Goal: Task Accomplishment & Management: Use online tool/utility

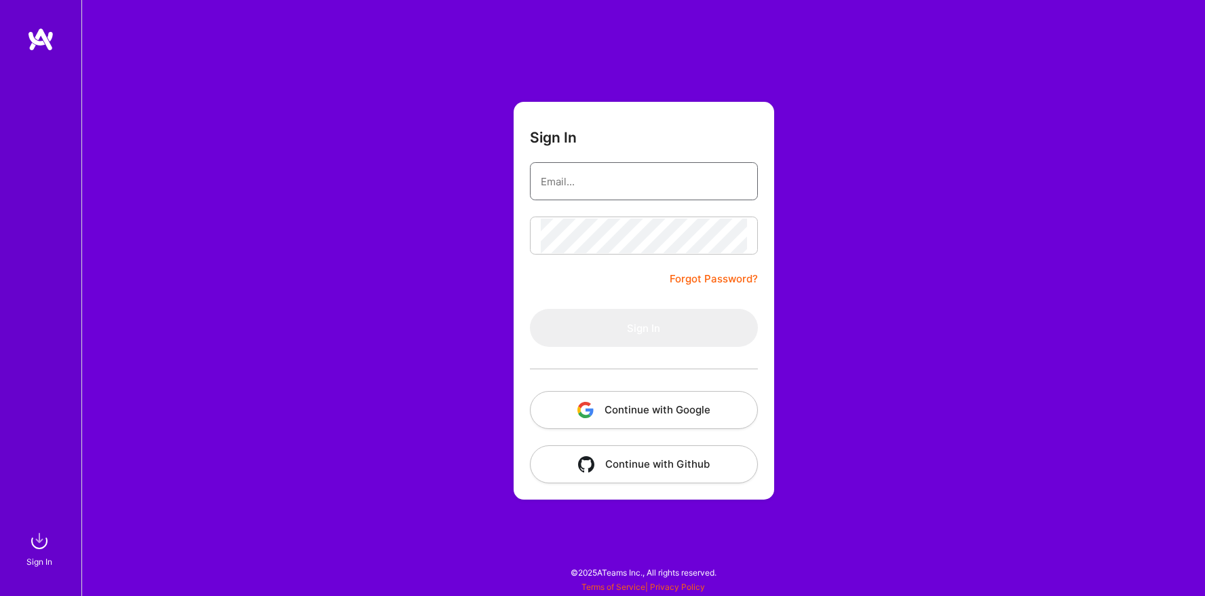
type input "[EMAIL_ADDRESS][DOMAIN_NAME]"
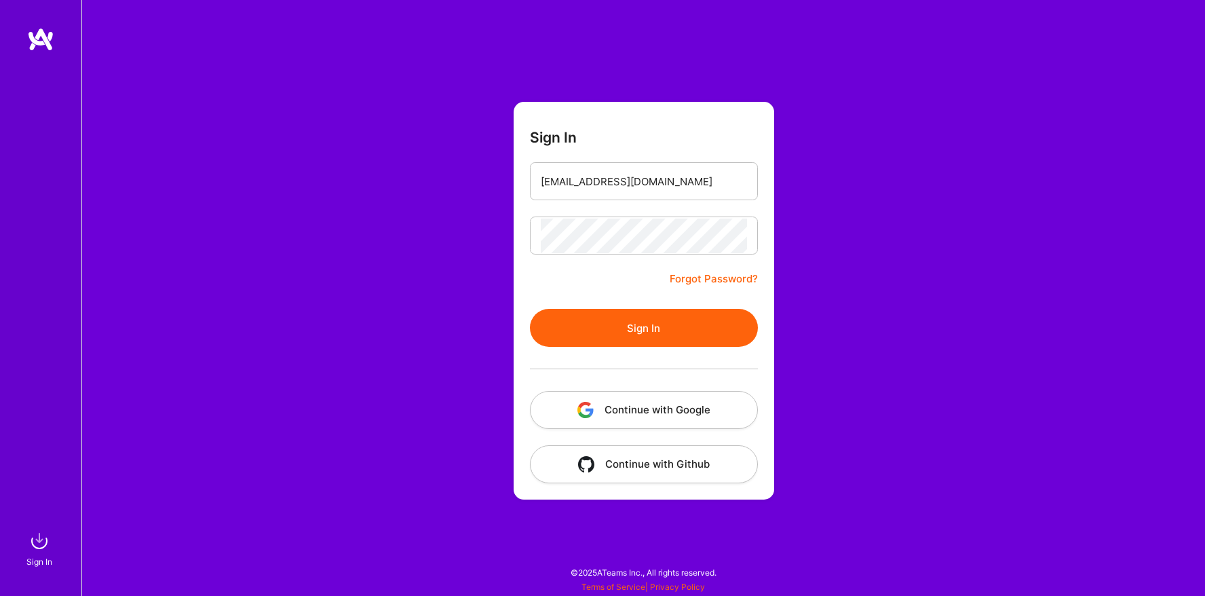
click at [606, 309] on button "Sign In" at bounding box center [644, 328] width 228 height 38
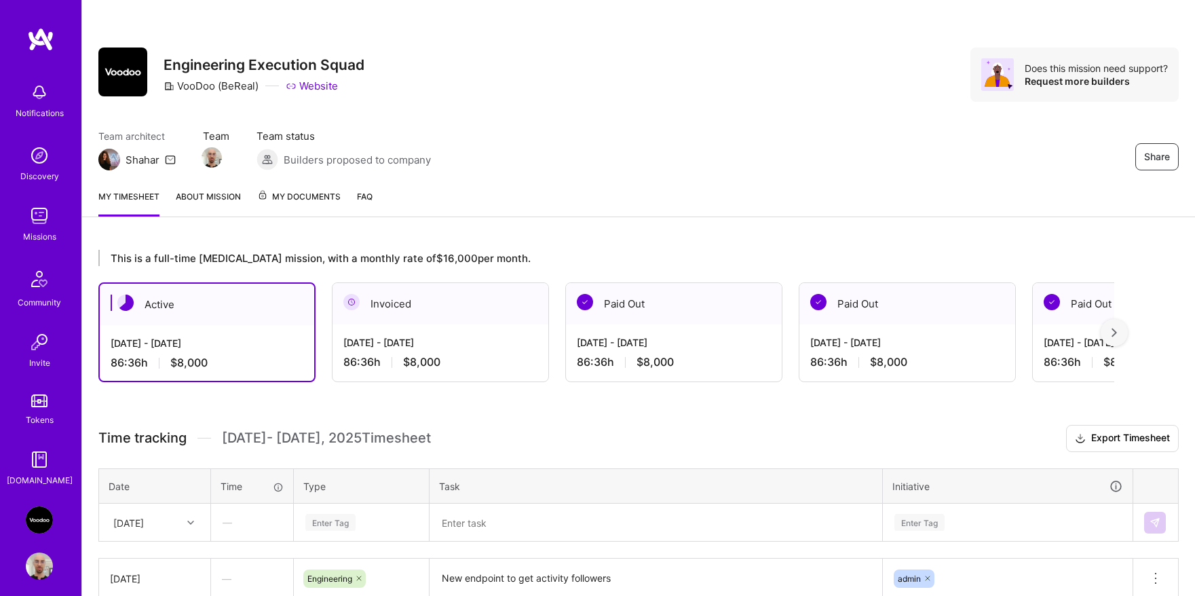
scroll to position [169, 0]
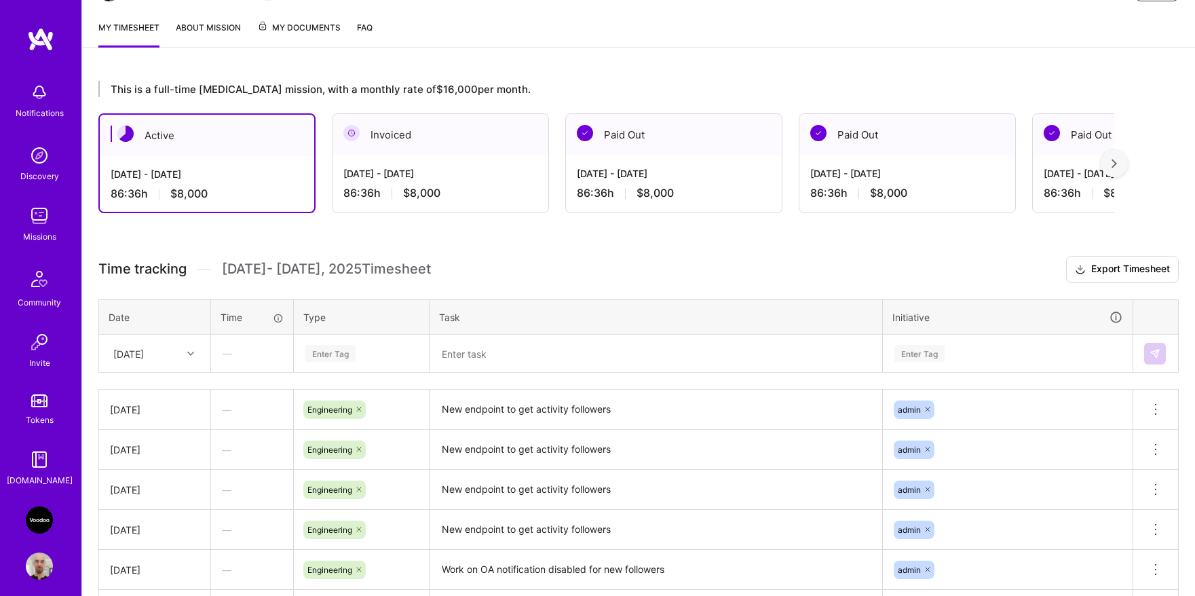
click at [311, 352] on div "Enter Tag" at bounding box center [330, 353] width 50 height 21
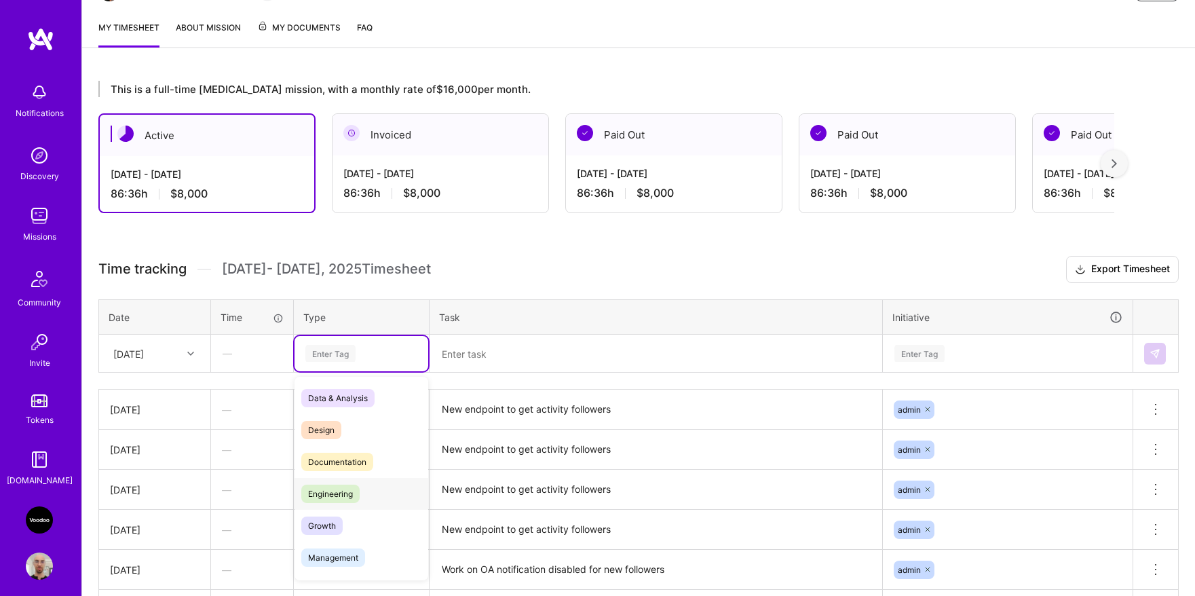
click at [342, 486] on span "Engineering" at bounding box center [330, 493] width 58 height 18
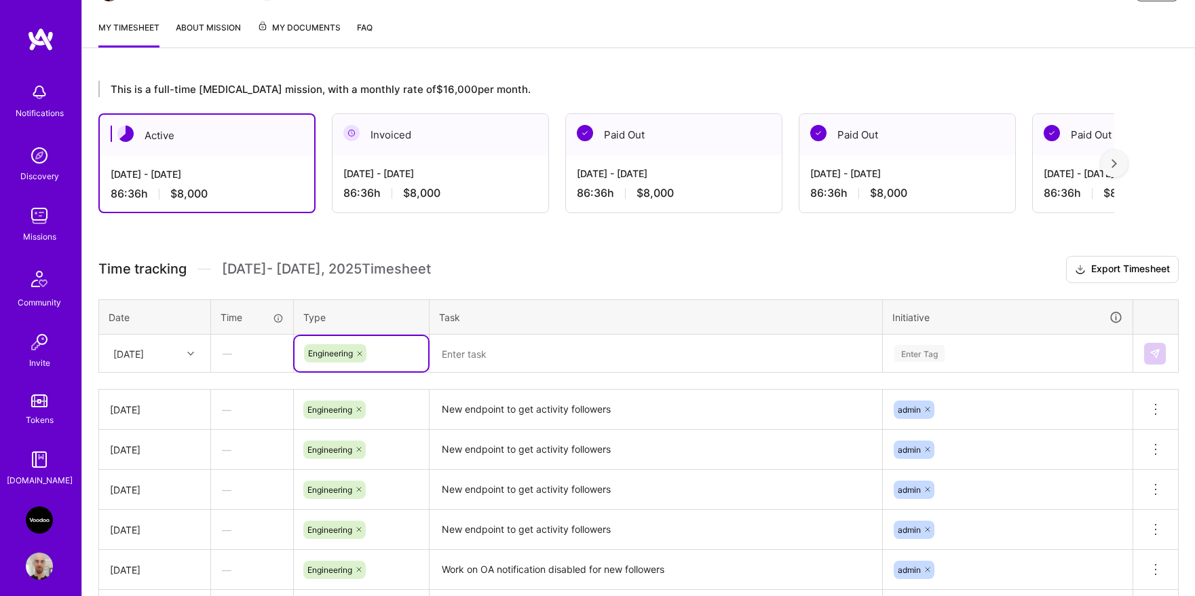
click at [503, 413] on textarea "New endpoint to get activity followers" at bounding box center [656, 409] width 450 height 37
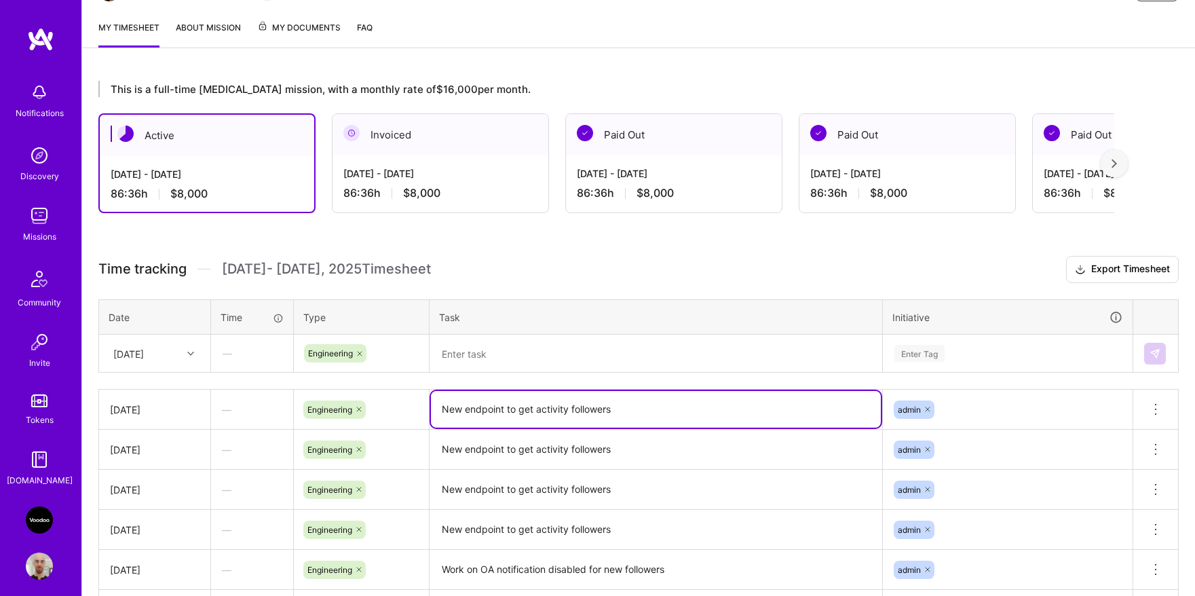
click at [503, 413] on textarea "New endpoint to get activity followers" at bounding box center [656, 409] width 450 height 37
click at [486, 354] on textarea at bounding box center [656, 353] width 450 height 35
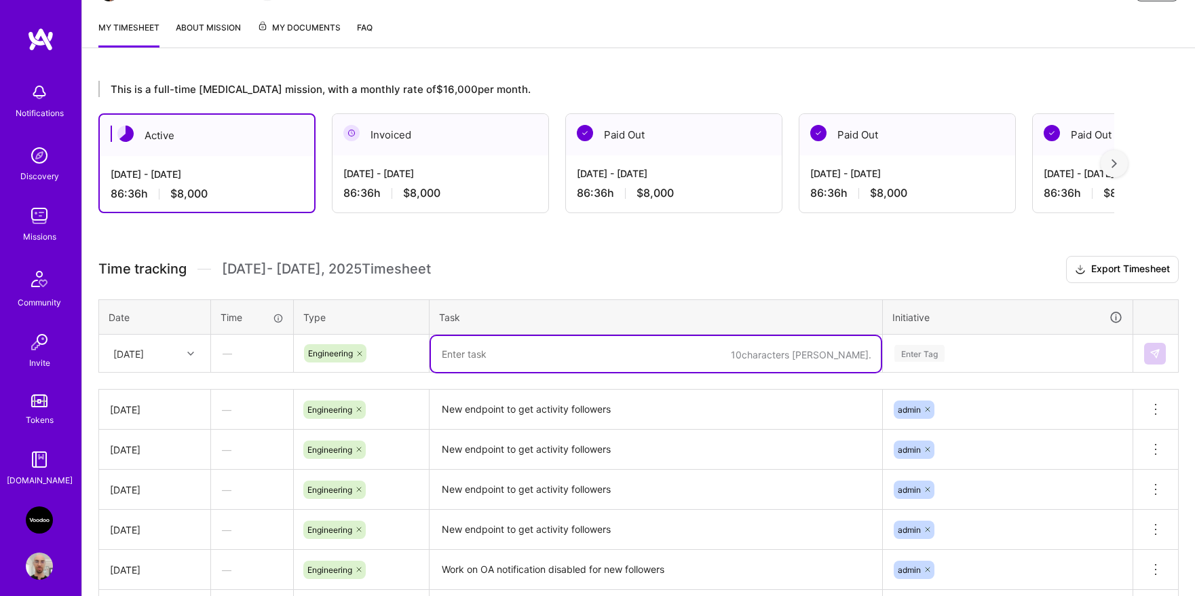
paste textarea "New endpoint to get activity followers"
type textarea "New endpoint to get activity followers"
click at [929, 360] on div "Enter Tag" at bounding box center [919, 353] width 50 height 21
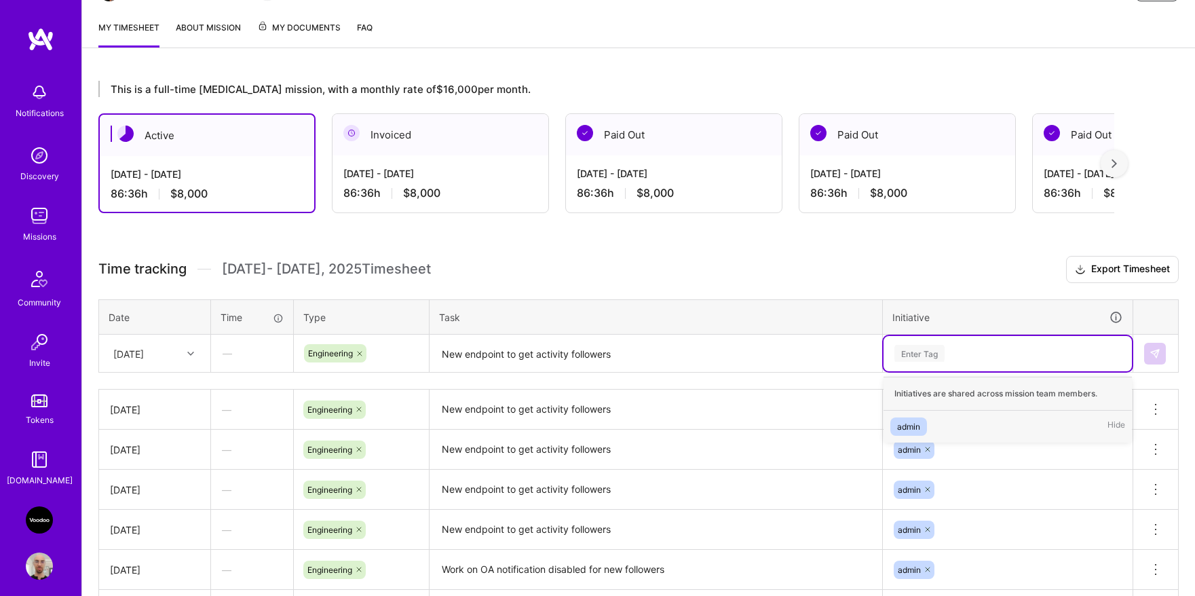
click at [913, 419] on div "admin" at bounding box center [908, 426] width 23 height 14
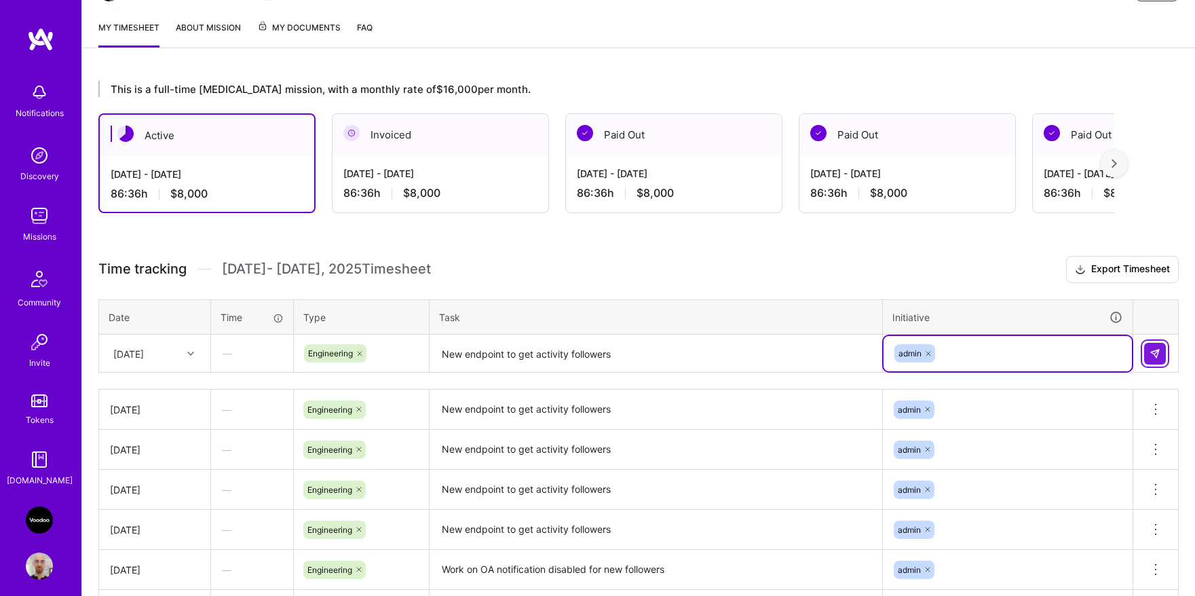
click at [1155, 355] on img at bounding box center [1154, 353] width 11 height 11
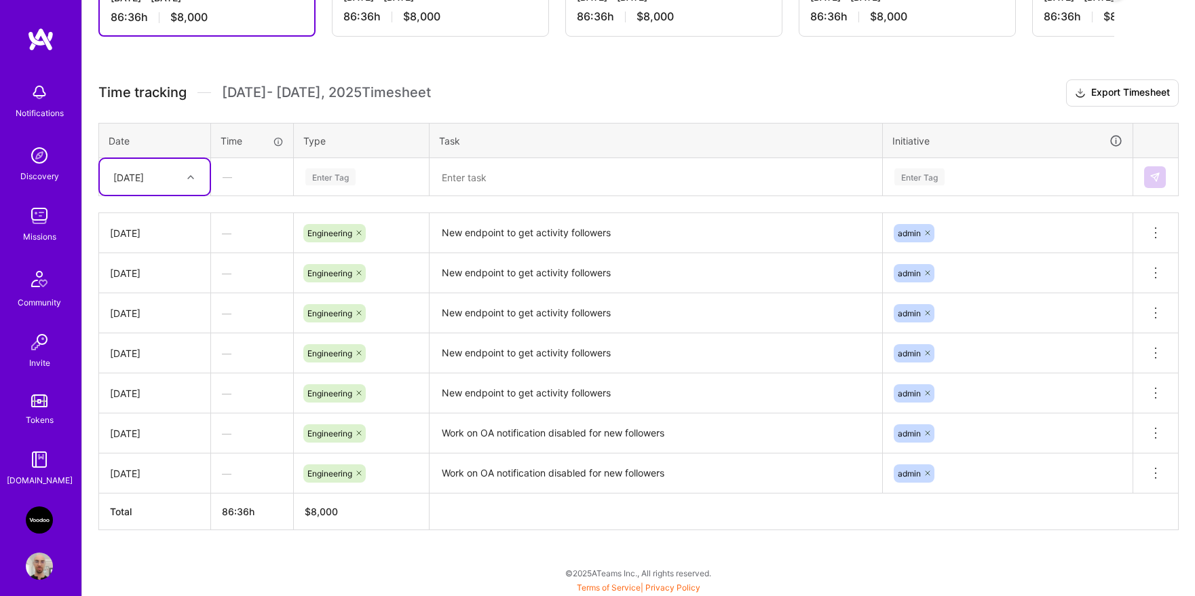
scroll to position [98, 0]
